Goal: Task Accomplishment & Management: Complete application form

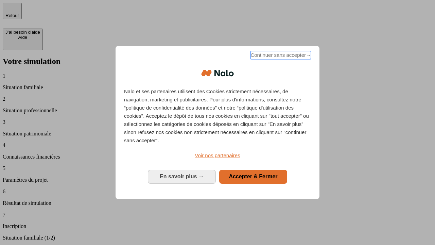
click at [280, 56] on span "Continuer sans accepter →" at bounding box center [281, 55] width 61 height 8
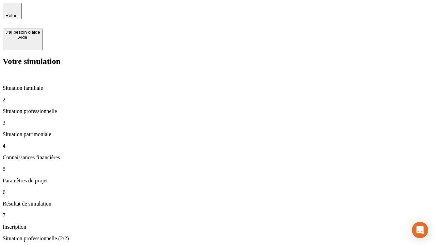
type input "30 000"
type input "1 000"
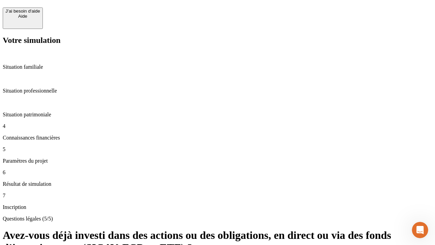
scroll to position [16, 0]
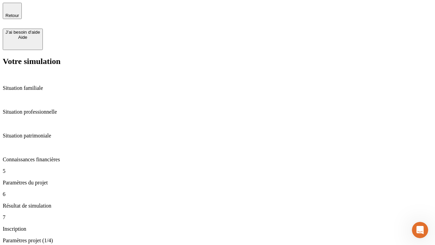
type input "65"
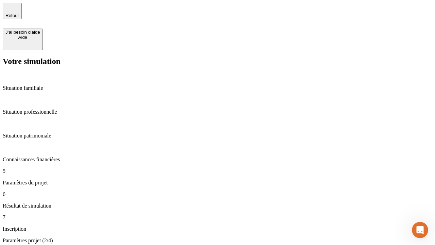
type input "5 000"
type input "640"
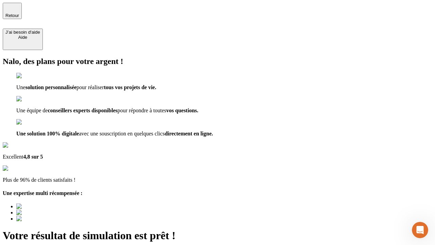
type input "[EMAIL_ADDRESS][DOMAIN_NAME]"
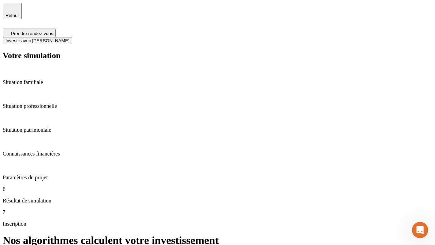
scroll to position [3, 0]
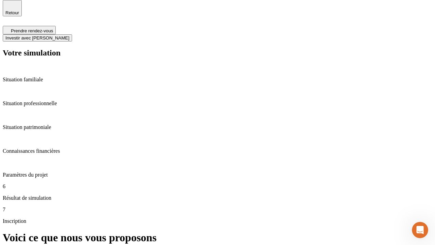
click at [69, 35] on span "Investir avec [PERSON_NAME]" at bounding box center [37, 37] width 64 height 5
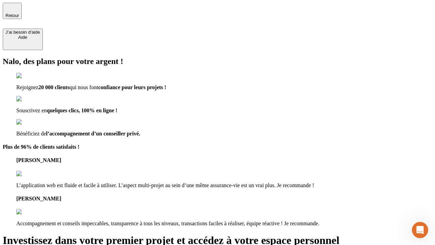
type input "abc"
